Goal: Task Accomplishment & Management: Manage account settings

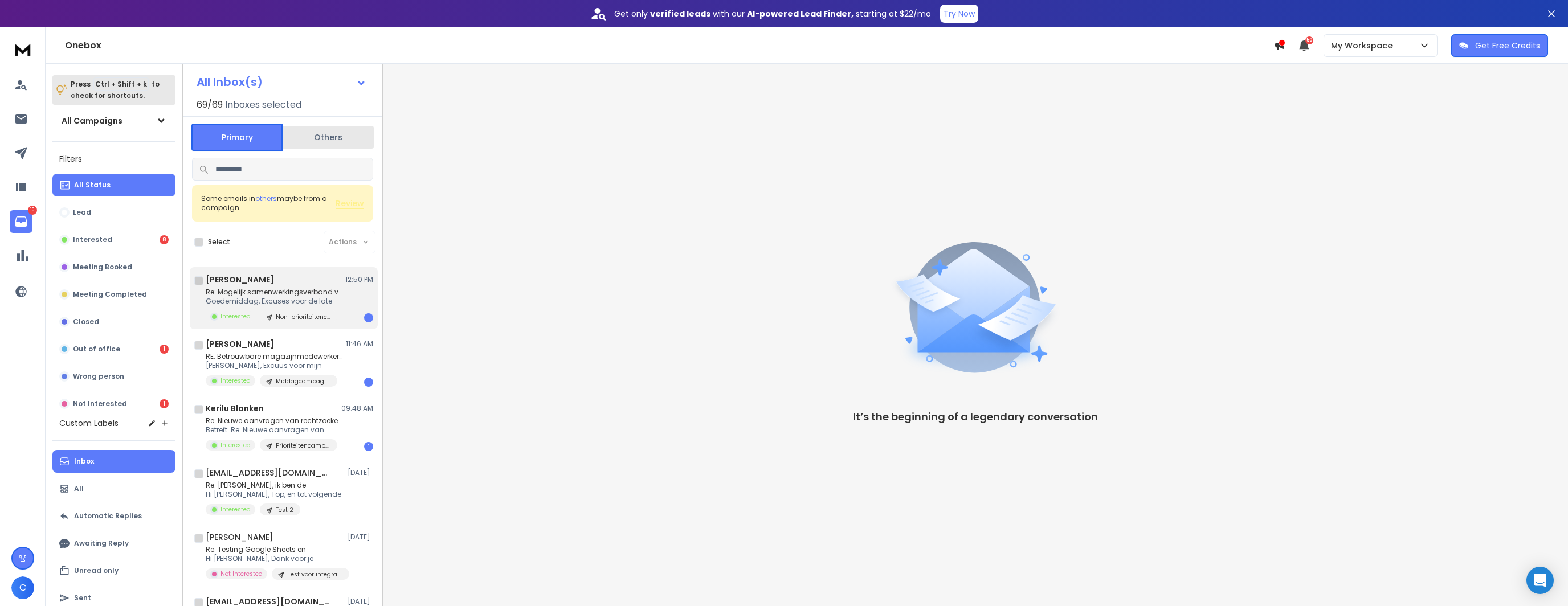
click at [247, 291] on p "Re: Mogelijk samenwerkingsverband voor aanvragen" at bounding box center [274, 292] width 136 height 9
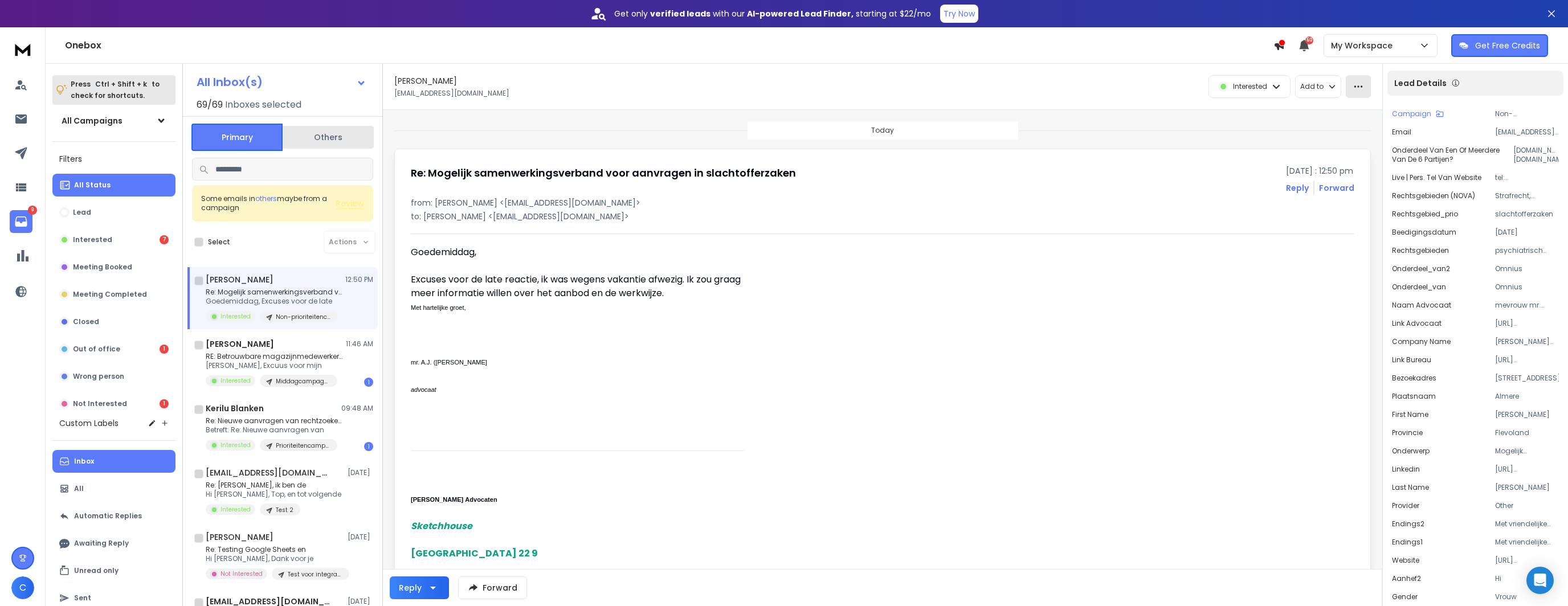
click at [1363, 89] on button "button" at bounding box center [1358, 87] width 25 height 23
click at [1340, 110] on div "Mark as unread" at bounding box center [1322, 112] width 75 height 11
click at [1507, 340] on p "Luns Van der Velden Advocaten" at bounding box center [1527, 342] width 64 height 9
click at [1362, 81] on button "button" at bounding box center [1358, 87] width 25 height 23
click at [1344, 105] on div "Mark as unread" at bounding box center [1322, 113] width 85 height 19
